Goal: Communication & Community: Answer question/provide support

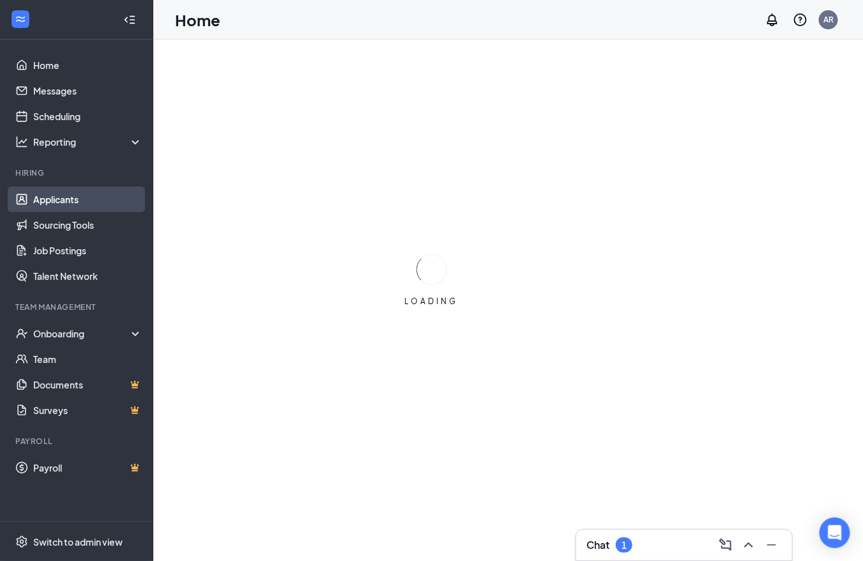
click at [82, 195] on link "Applicants" at bounding box center [87, 199] width 109 height 26
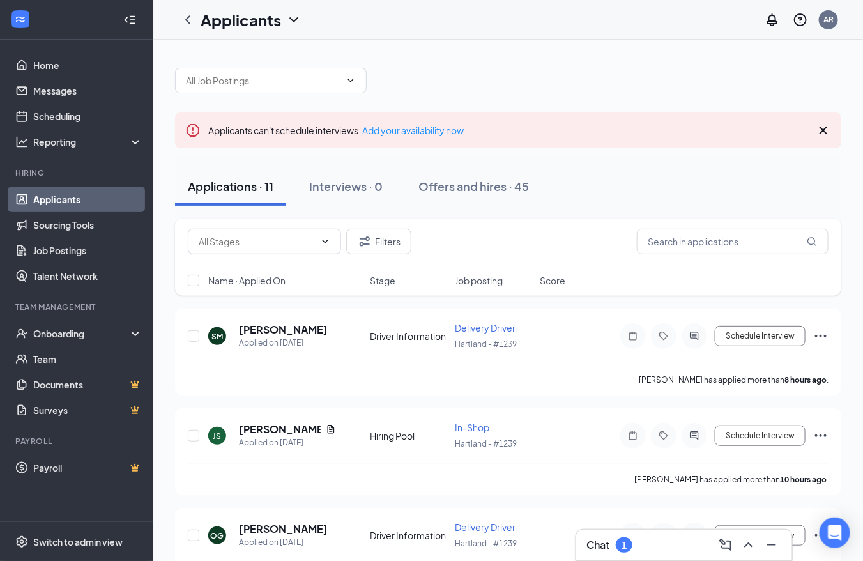
click at [697, 549] on div "Chat 1" at bounding box center [683, 545] width 195 height 20
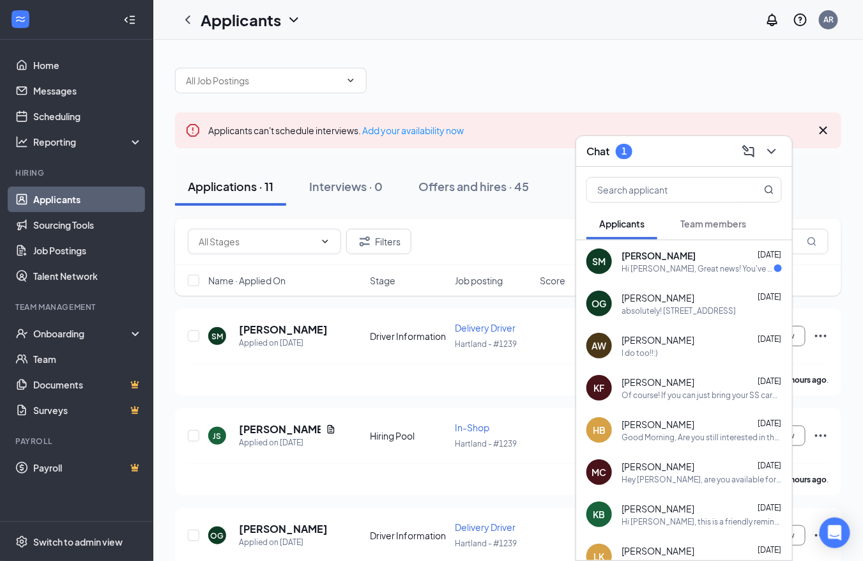
click at [680, 355] on div "I do too!!:)" at bounding box center [701, 352] width 160 height 11
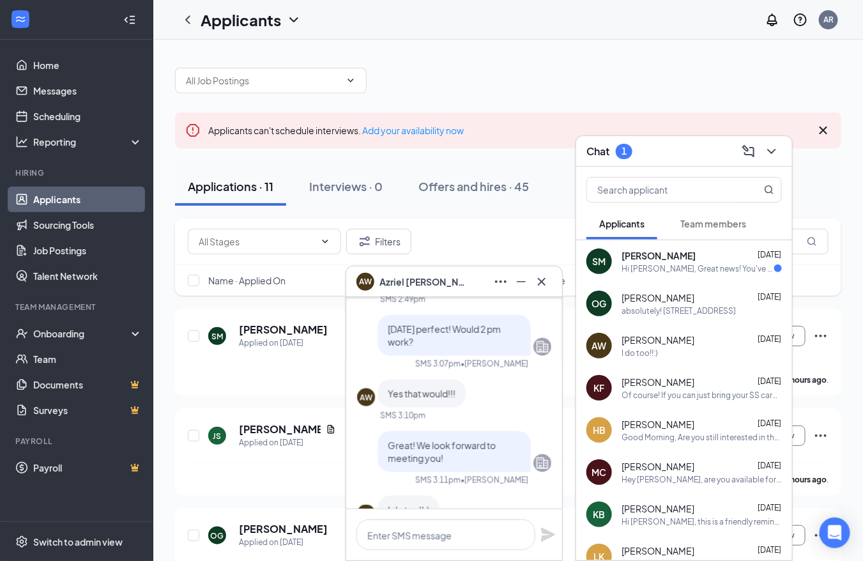
scroll to position [-71, 0]
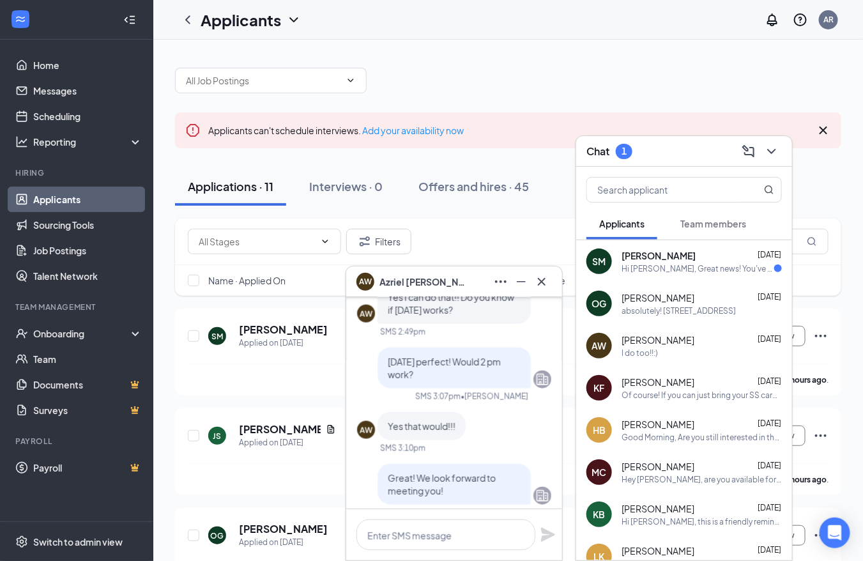
click at [680, 314] on div "absolutely! [STREET_ADDRESS]" at bounding box center [678, 310] width 114 height 11
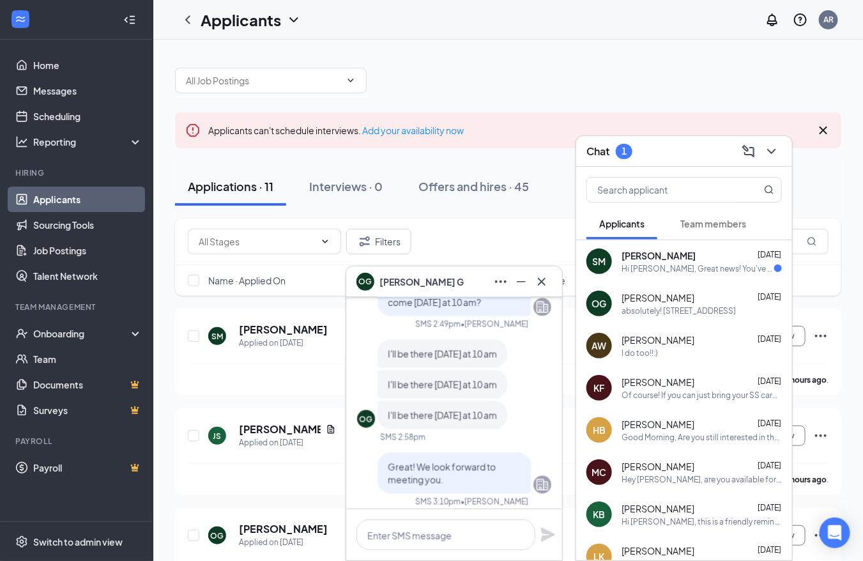
scroll to position [-213, 0]
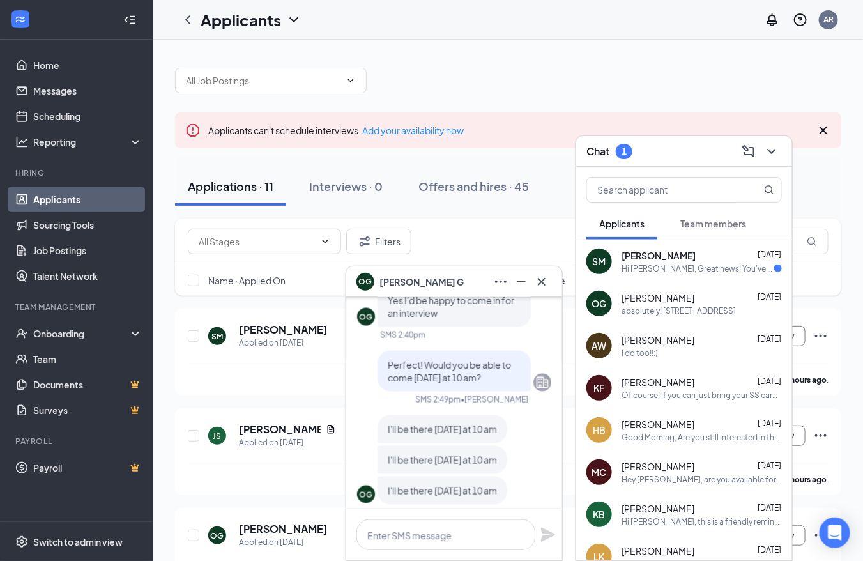
click at [715, 263] on div "Hi [PERSON_NAME], Great news! You've moved on to the next stage of the applicat…" at bounding box center [697, 268] width 153 height 11
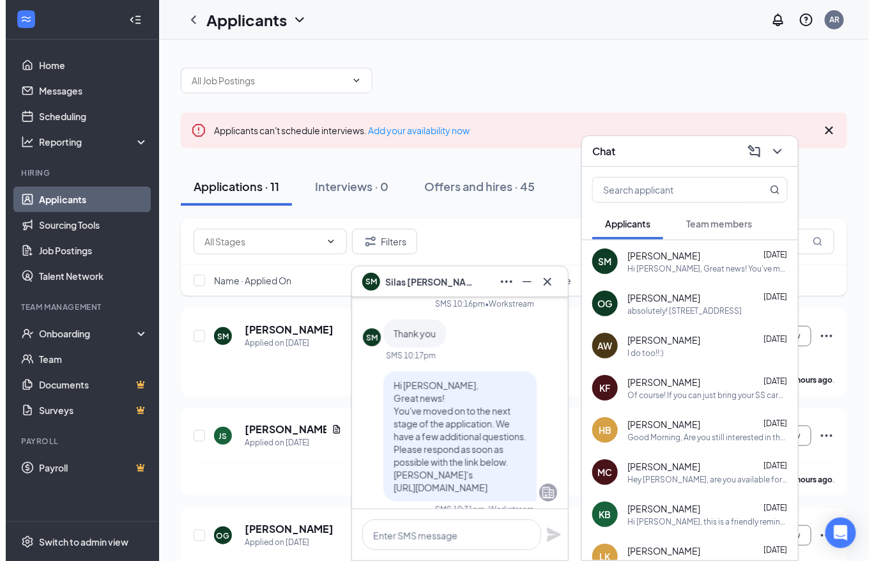
scroll to position [0, 0]
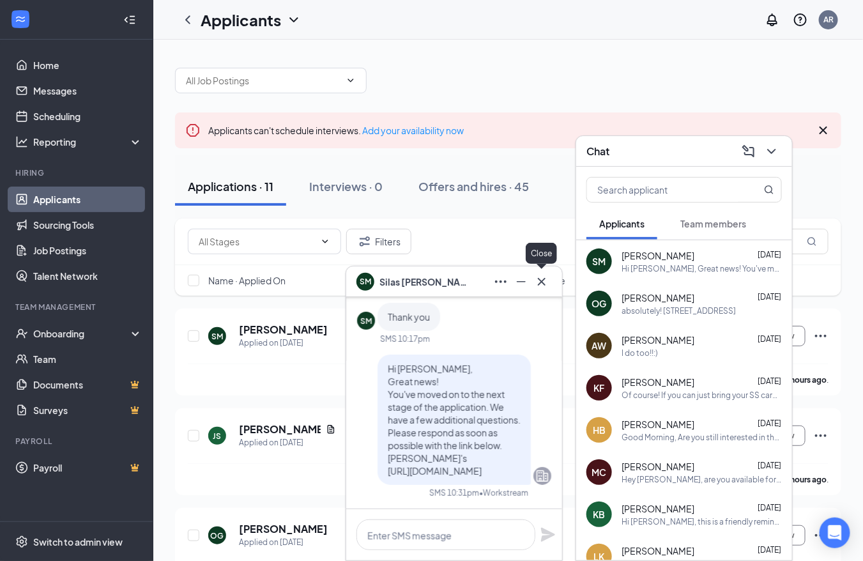
click at [545, 274] on icon "Cross" at bounding box center [541, 281] width 15 height 15
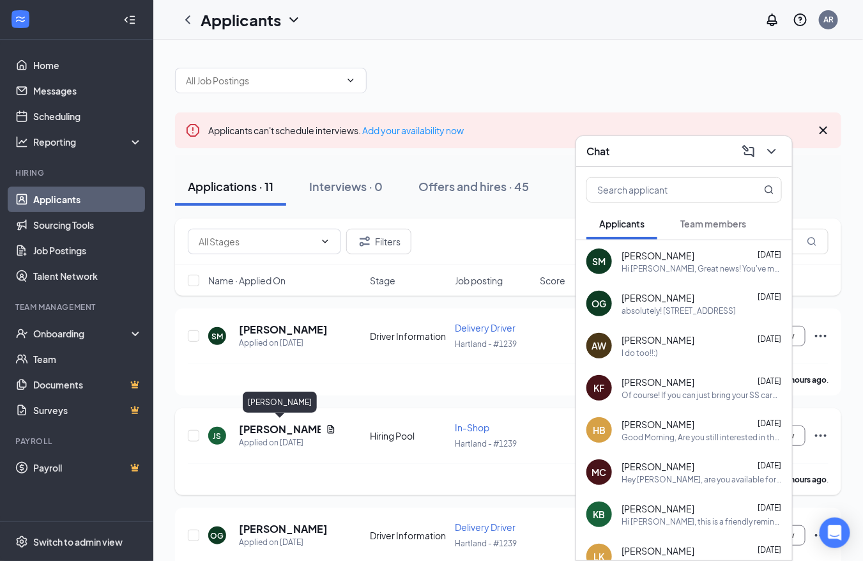
click at [292, 427] on h5 "[PERSON_NAME]" at bounding box center [280, 429] width 82 height 14
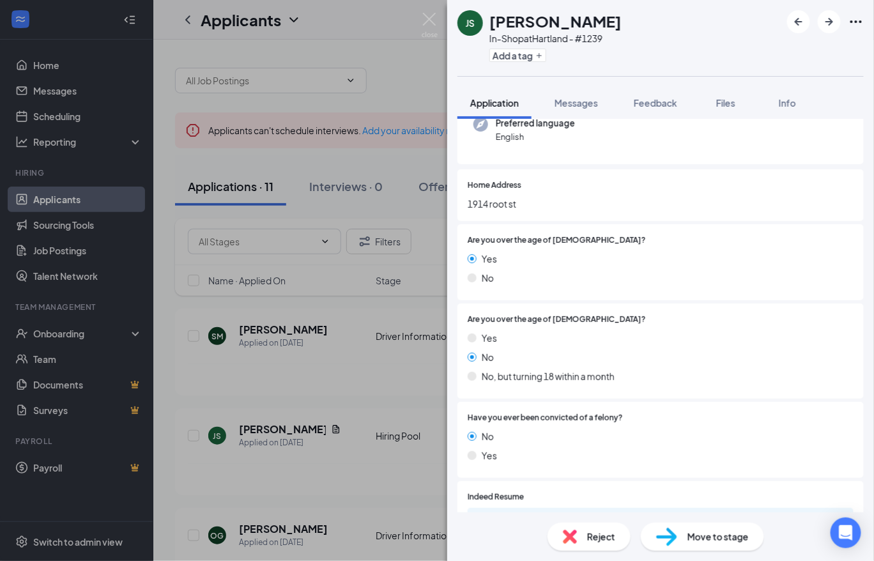
scroll to position [142, 0]
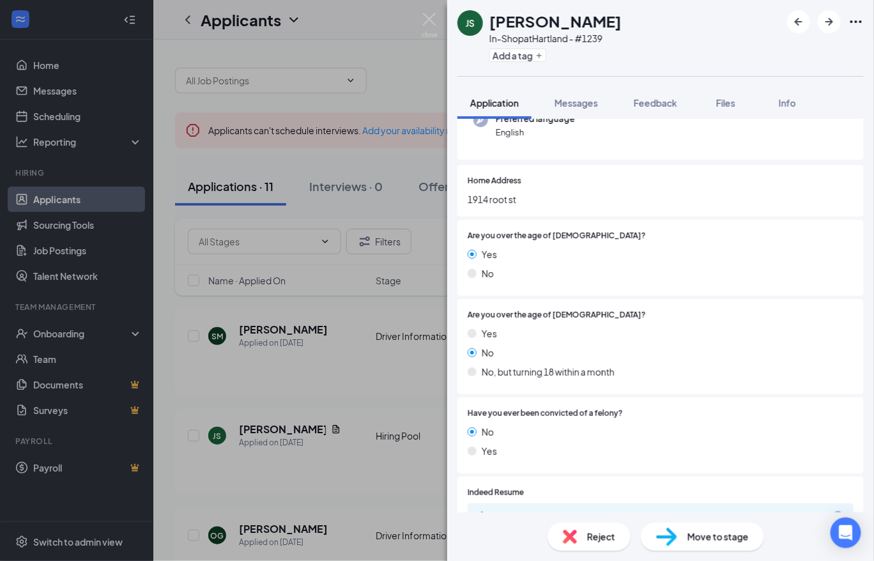
click at [576, 528] on div "Reject" at bounding box center [588, 536] width 83 height 28
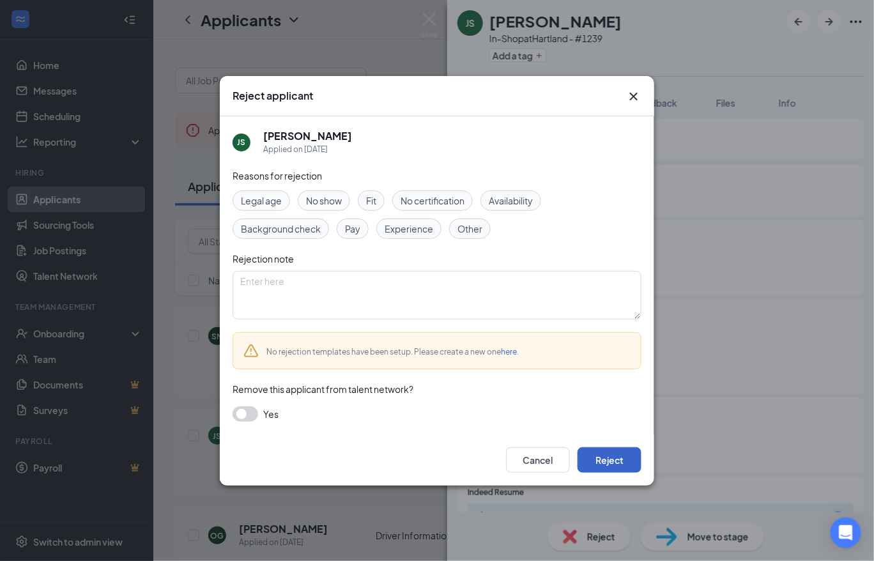
click at [604, 457] on button "Reject" at bounding box center [609, 460] width 64 height 26
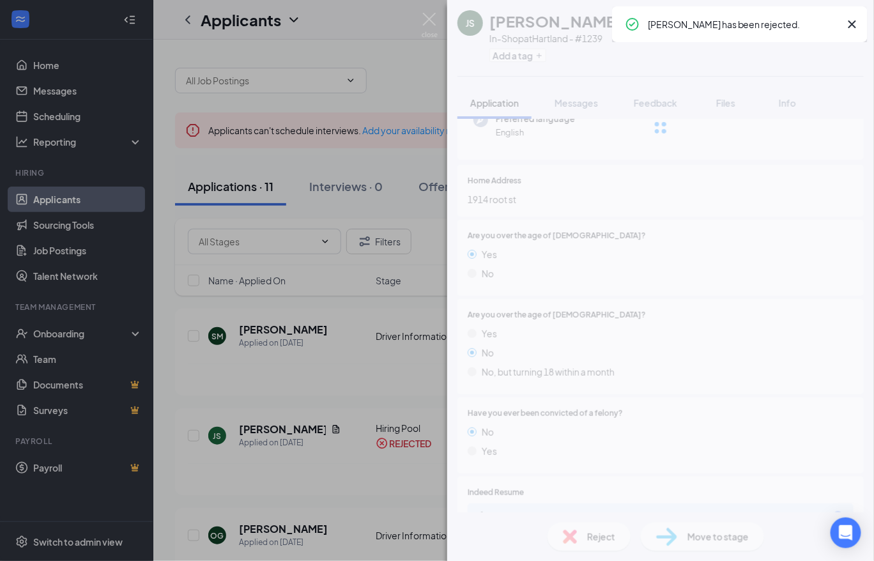
click at [291, 310] on div "JS [PERSON_NAME] In-Shop at [GEOGRAPHIC_DATA] - #1239 Add a tag Application Mes…" at bounding box center [437, 280] width 874 height 561
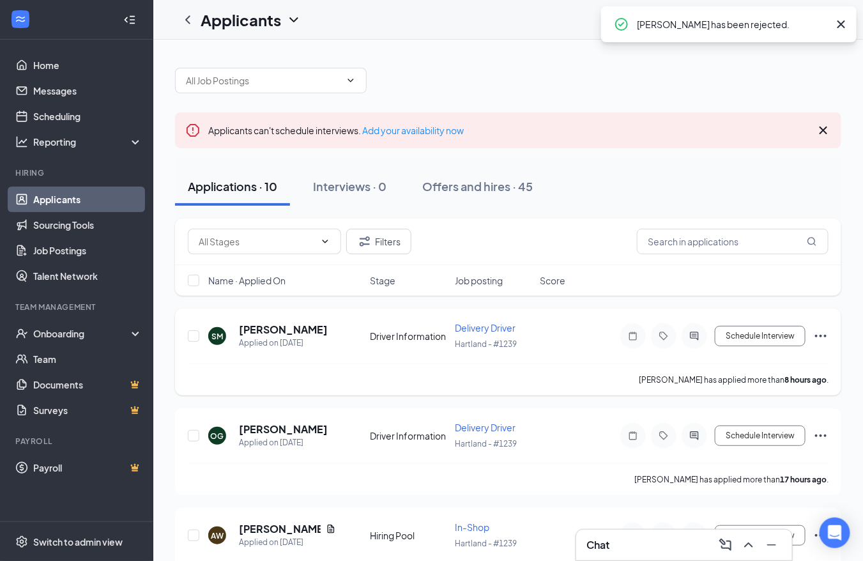
click at [284, 323] on h5 "[PERSON_NAME]" at bounding box center [283, 330] width 89 height 14
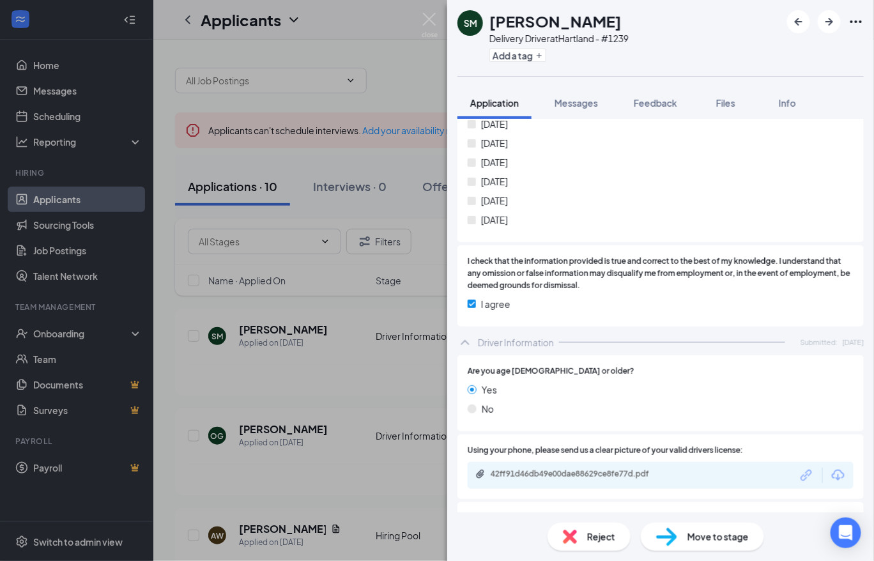
scroll to position [1983, 0]
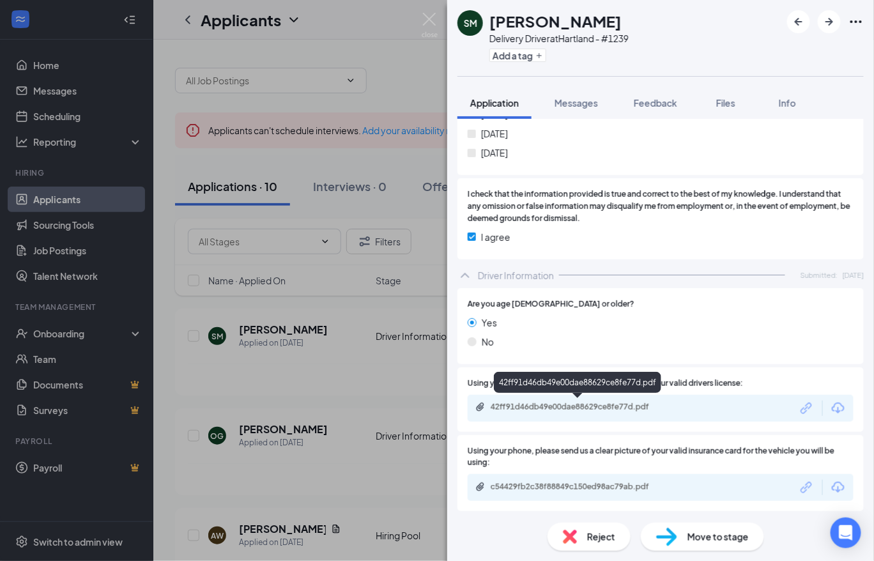
click at [586, 402] on div "42ff91d46db49e00dae88629ce8fe77d.pdf" at bounding box center [579, 407] width 179 height 10
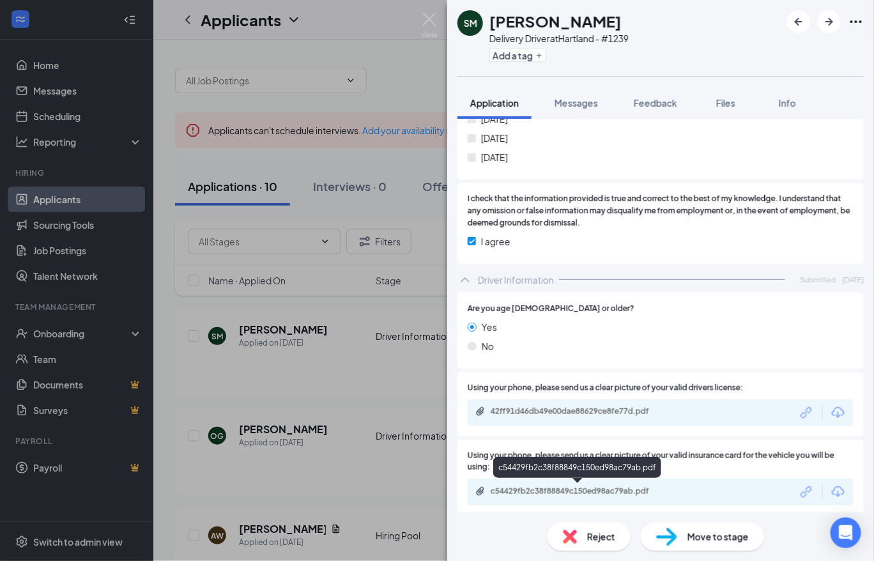
click at [581, 496] on div "c54429fb2c38f88849c150ed98ac79ab.pdf" at bounding box center [578, 492] width 207 height 12
click at [493, 402] on div "42ff91d46db49e00dae88629ce8fe77d.pdf" at bounding box center [660, 412] width 386 height 27
click at [495, 406] on div "42ff91d46db49e00dae88629ce8fe77d.pdf" at bounding box center [579, 411] width 179 height 10
click at [567, 116] on button "Messages" at bounding box center [576, 103] width 69 height 32
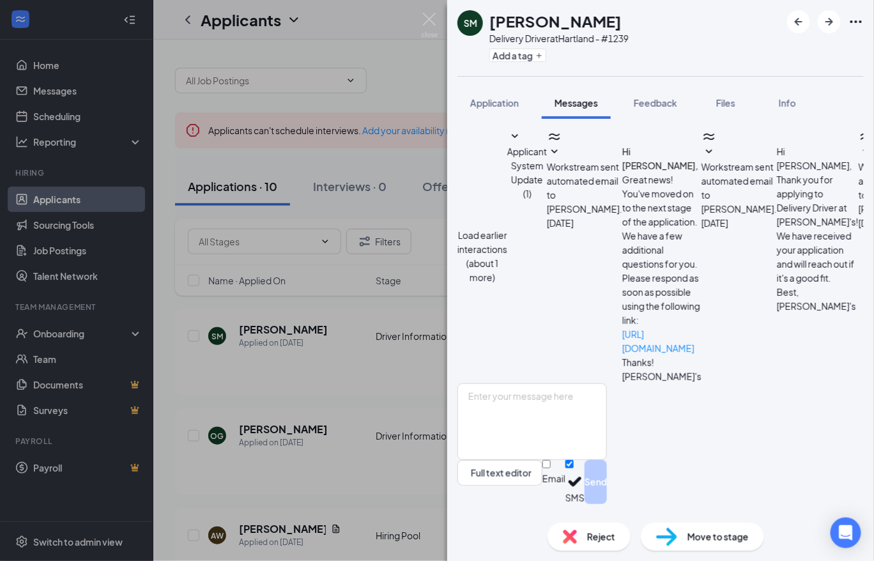
scroll to position [268, 0]
click at [607, 429] on textarea at bounding box center [531, 421] width 149 height 77
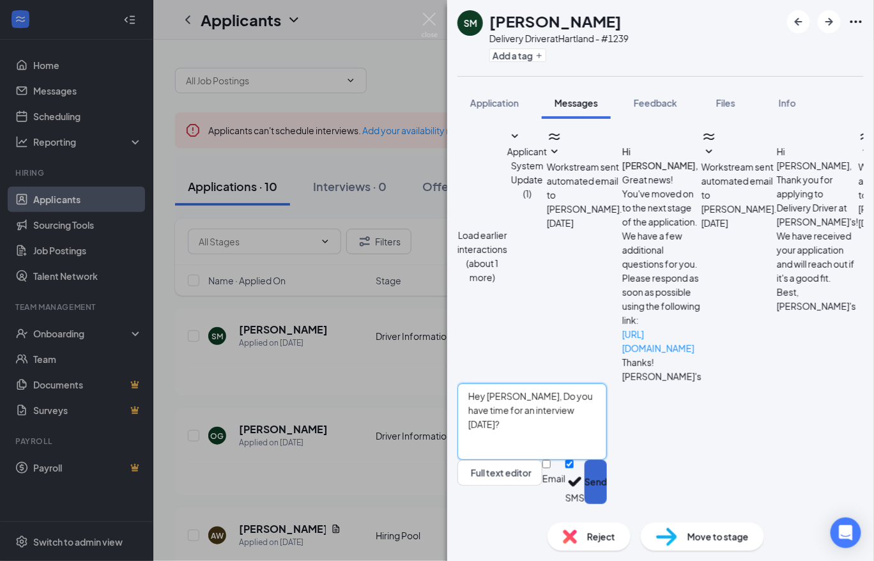
type textarea "Hey [PERSON_NAME], Do you have time for an interview [DATE]?"
click at [607, 496] on button "Send" at bounding box center [595, 482] width 22 height 44
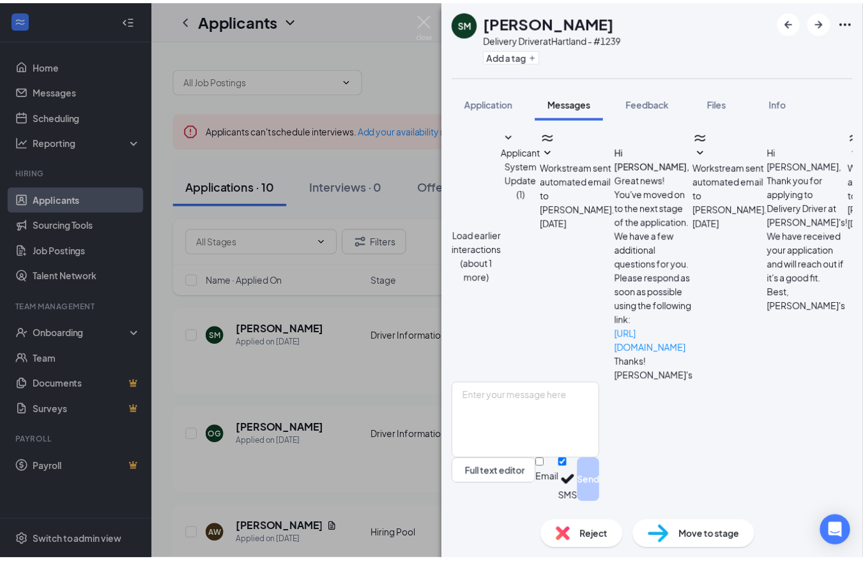
scroll to position [327, 0]
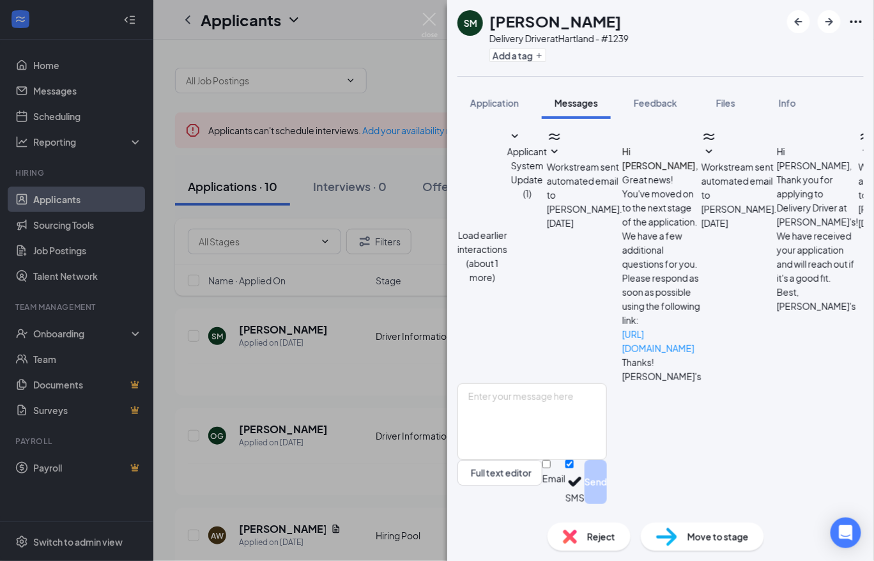
click at [362, 163] on div "SM [PERSON_NAME] Delivery Driver at [GEOGRAPHIC_DATA] - #1239 Add a tag Applica…" at bounding box center [437, 280] width 874 height 561
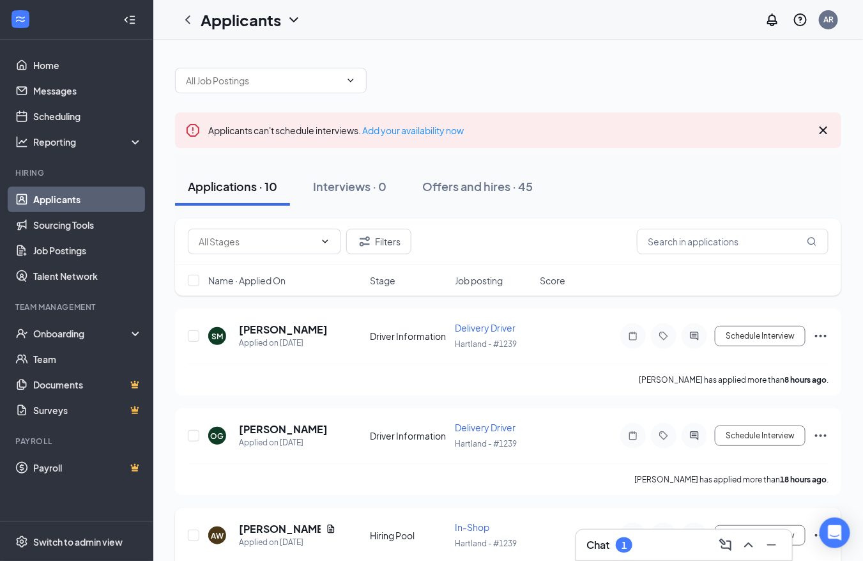
click at [664, 538] on div "Chat 1" at bounding box center [683, 545] width 195 height 20
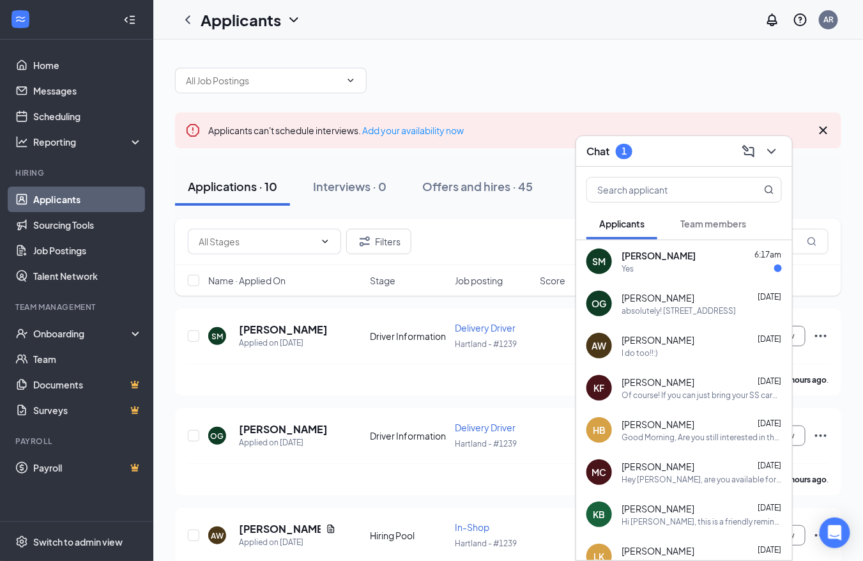
click at [687, 270] on div "Yes" at bounding box center [701, 268] width 160 height 11
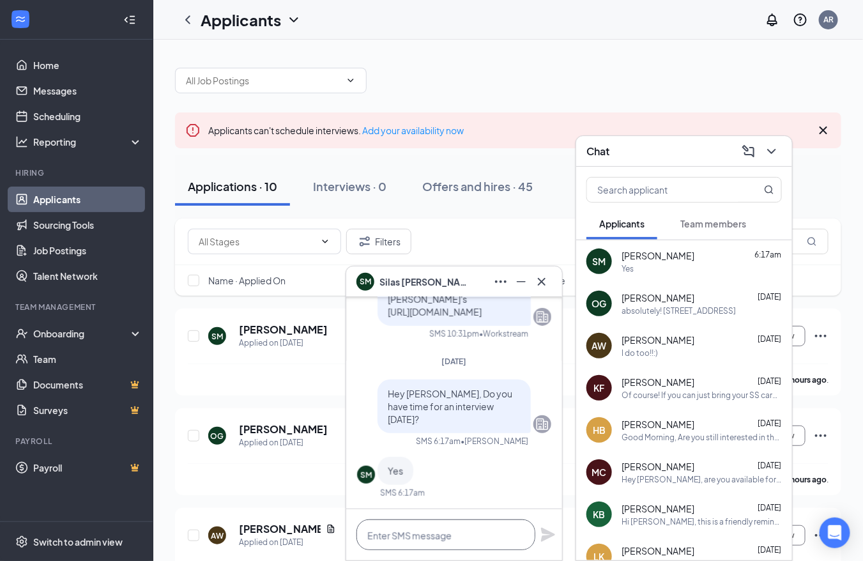
click at [437, 525] on textarea at bounding box center [445, 534] width 179 height 31
click at [532, 530] on textarea "Great! How does 2:30pm sound?" at bounding box center [445, 534] width 179 height 31
type textarea "Great! How does 2:30pm sound?"
click at [543, 530] on icon "Plane" at bounding box center [548, 535] width 14 height 14
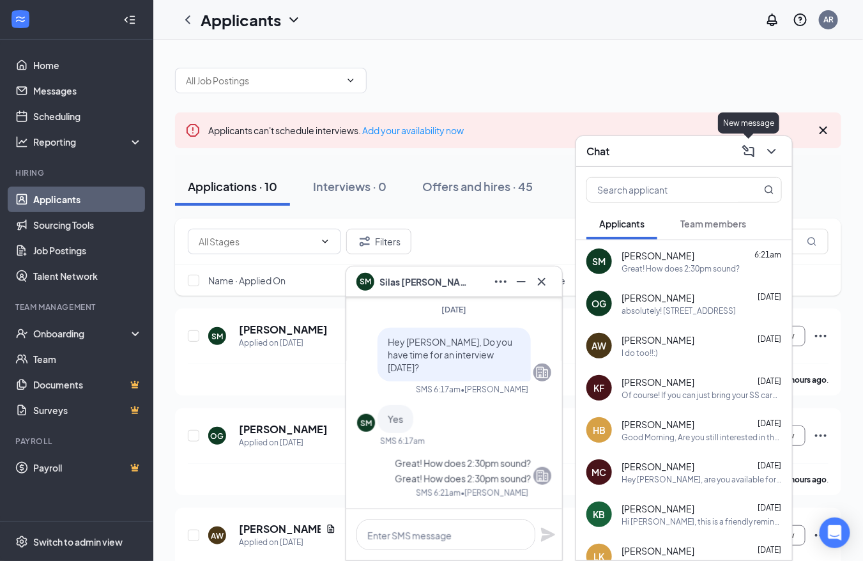
click at [770, 151] on icon "ChevronDown" at bounding box center [771, 151] width 15 height 15
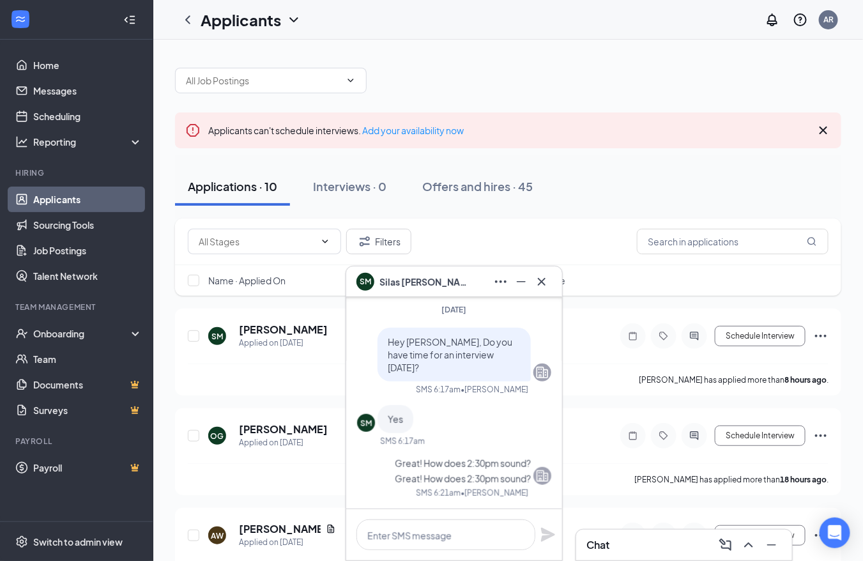
click at [539, 281] on icon "Cross" at bounding box center [541, 281] width 15 height 15
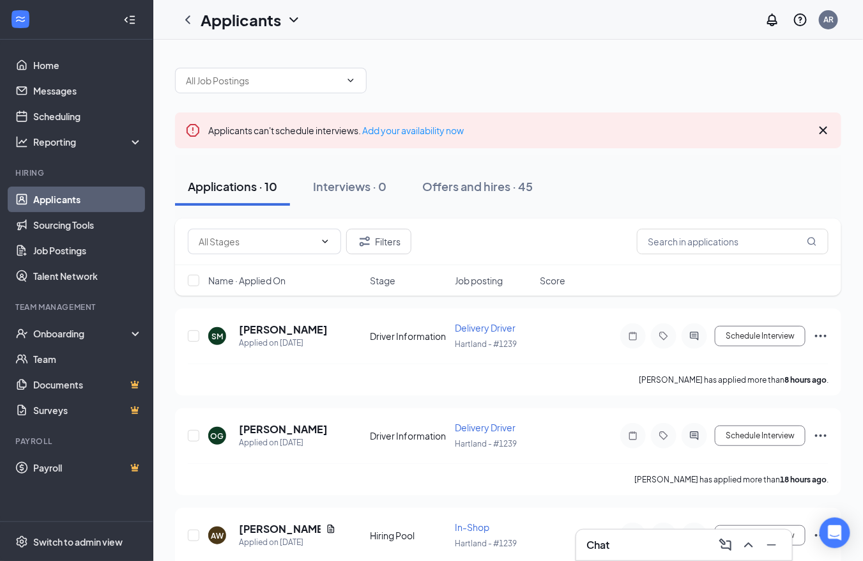
click at [569, 237] on div "Filters" at bounding box center [508, 242] width 641 height 26
